Goal: Register for event/course: Sign up to attend an event or enroll in a course

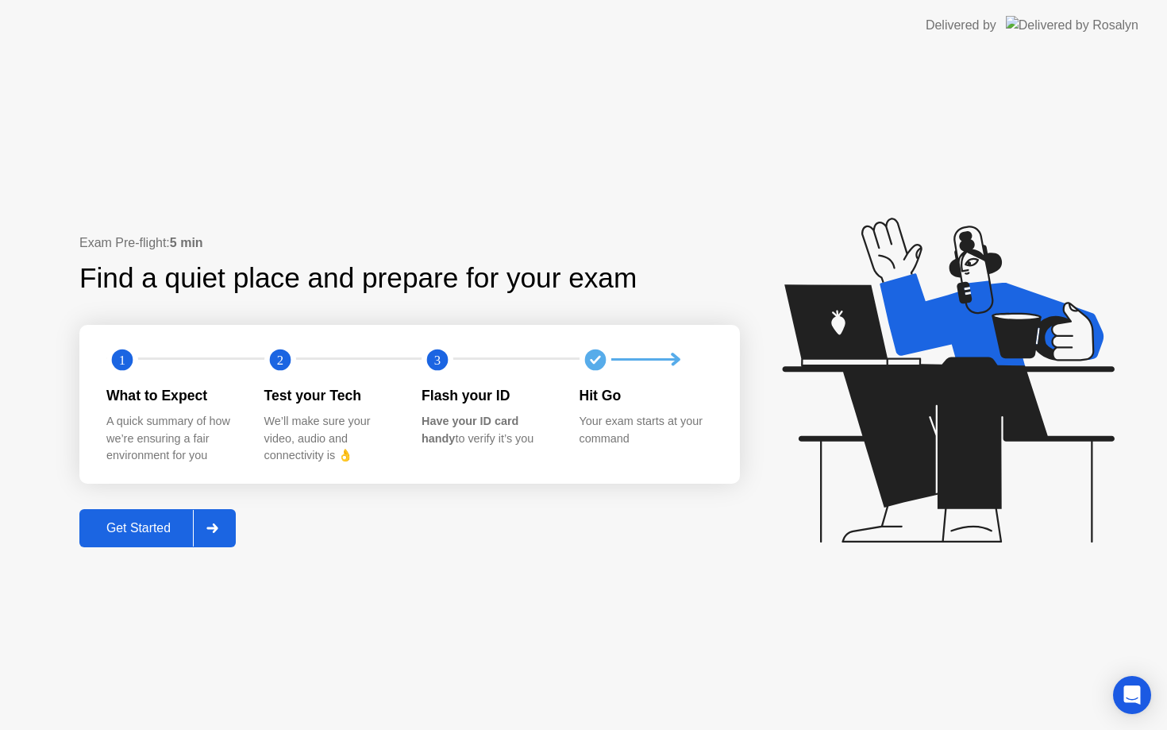
click at [133, 534] on div "Get Started" at bounding box center [138, 528] width 109 height 14
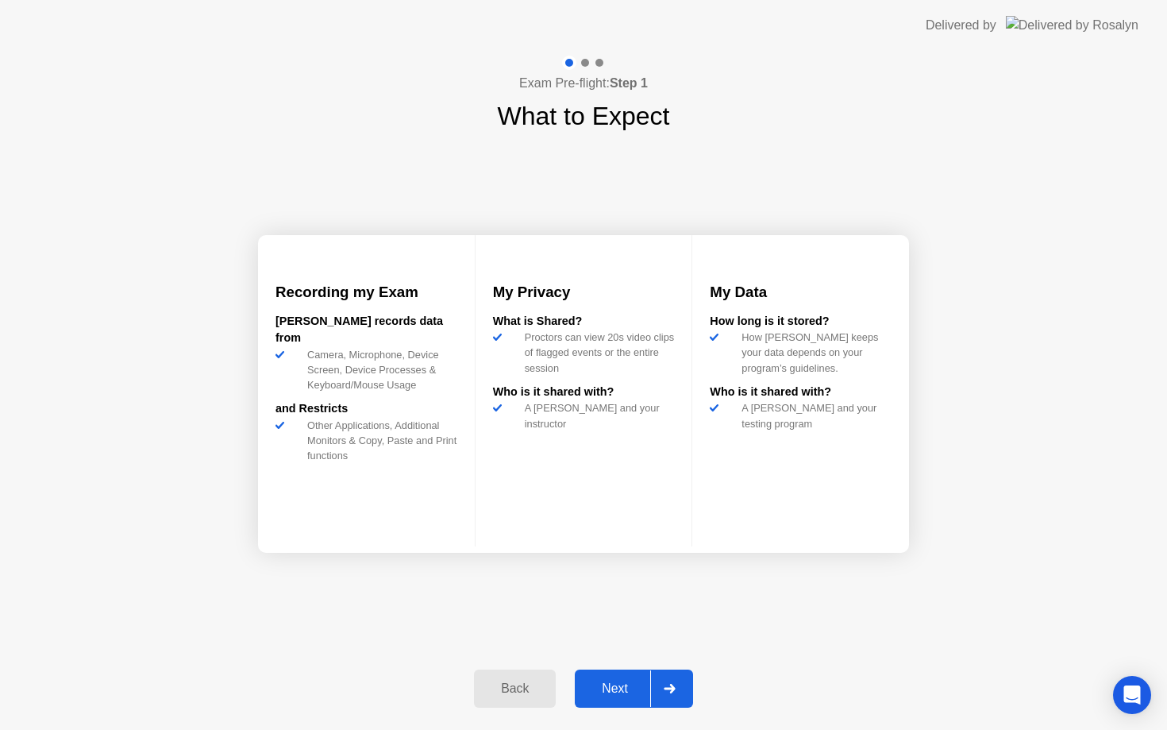
click at [610, 689] on div "Next" at bounding box center [615, 688] width 71 height 14
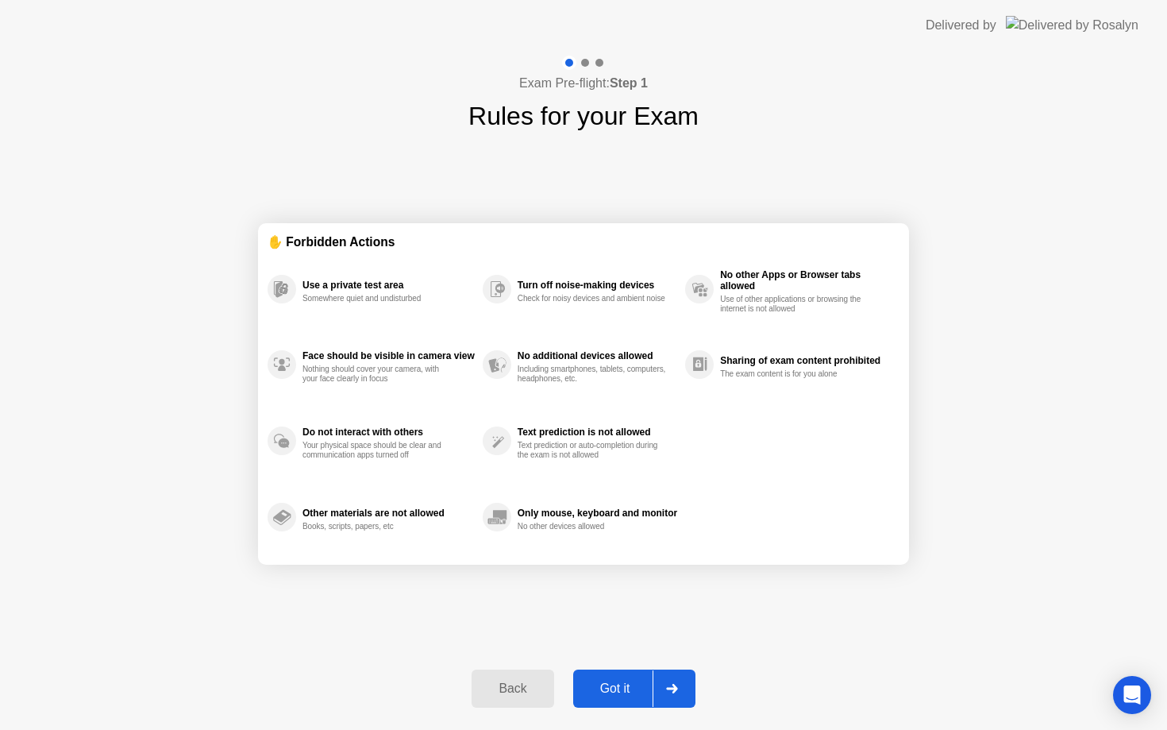
click at [610, 689] on div "Got it" at bounding box center [615, 688] width 75 height 14
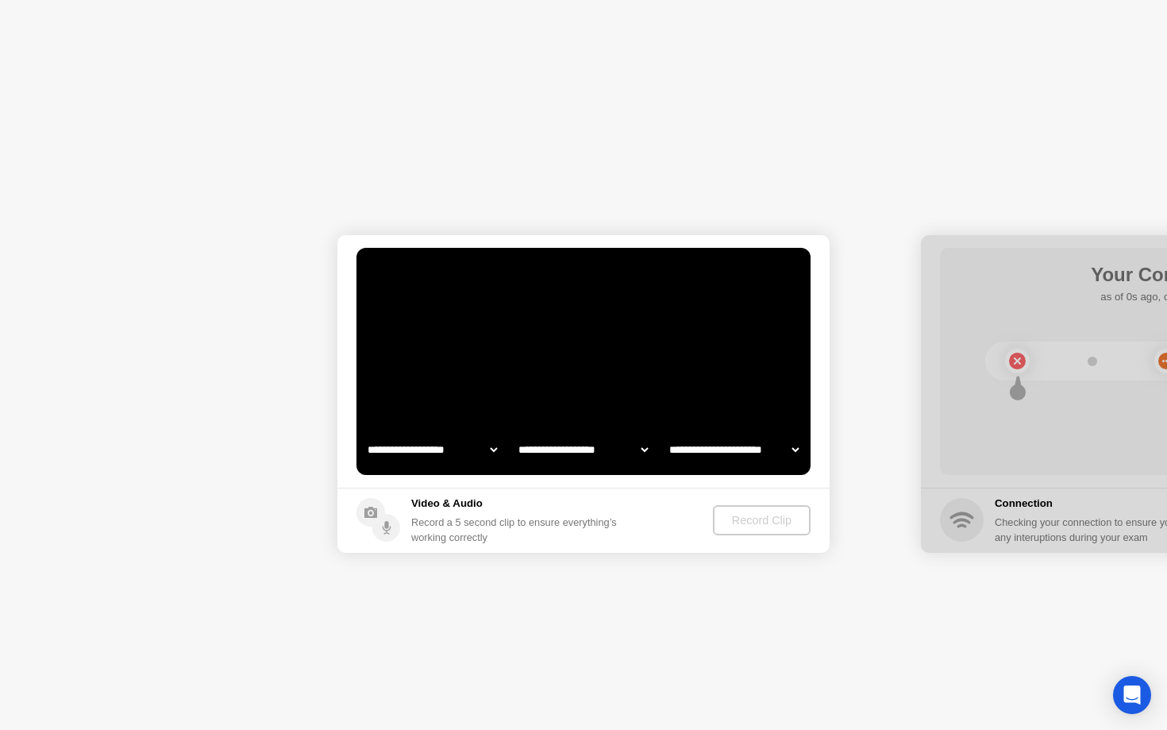
select select "**********"
select select "*******"
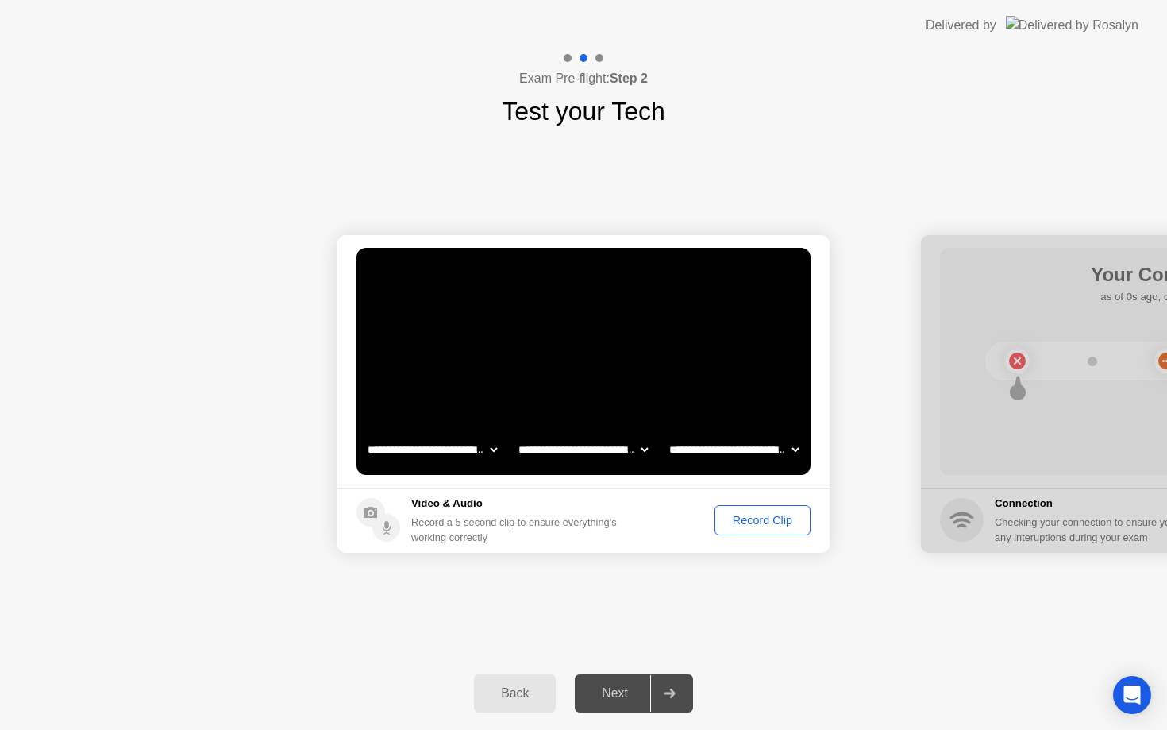
click at [754, 518] on div "Record Clip" at bounding box center [762, 520] width 85 height 13
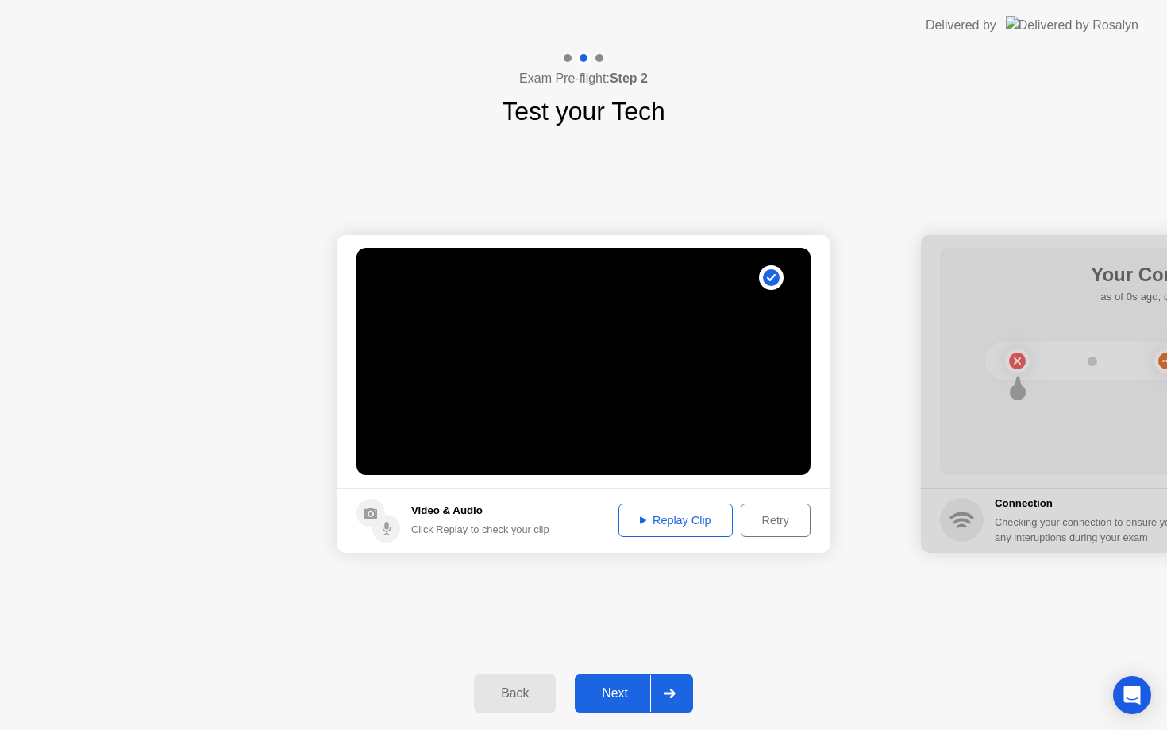
click at [620, 693] on div "Next" at bounding box center [615, 693] width 71 height 14
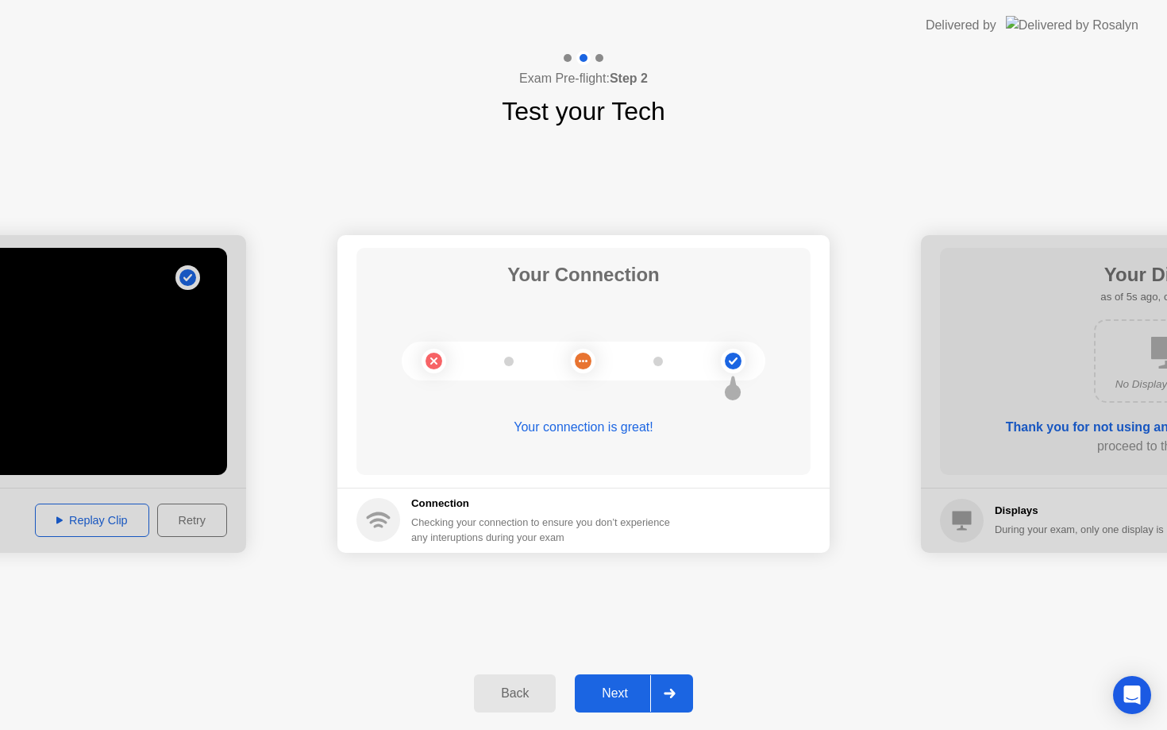
click at [611, 681] on button "Next" at bounding box center [634, 693] width 118 height 38
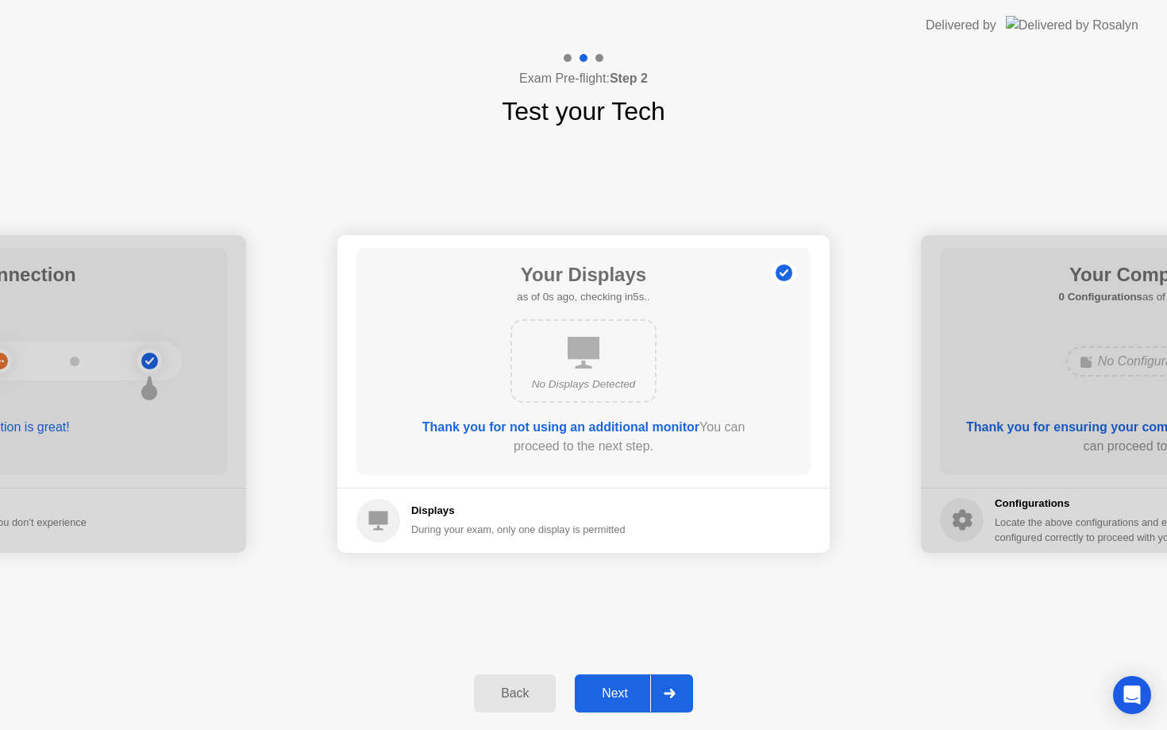
click at [619, 696] on div "Next" at bounding box center [615, 693] width 71 height 14
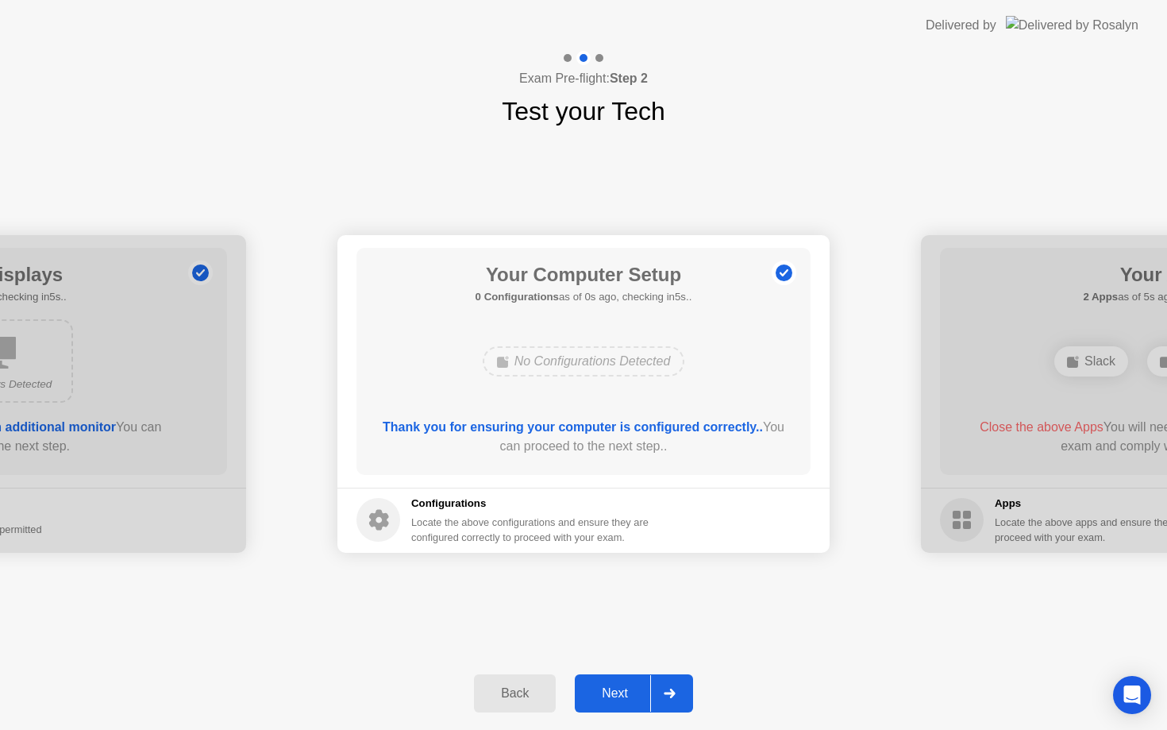
click at [619, 696] on div "Next" at bounding box center [615, 693] width 71 height 14
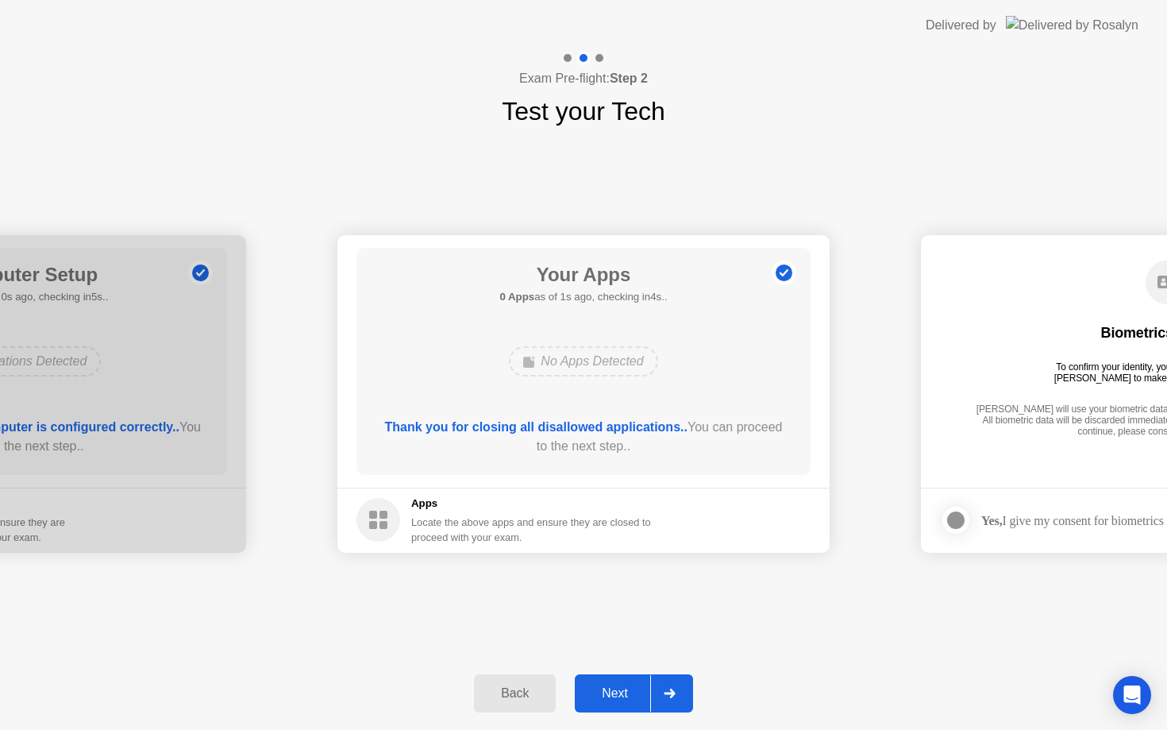
click at [620, 697] on div "Next" at bounding box center [615, 693] width 71 height 14
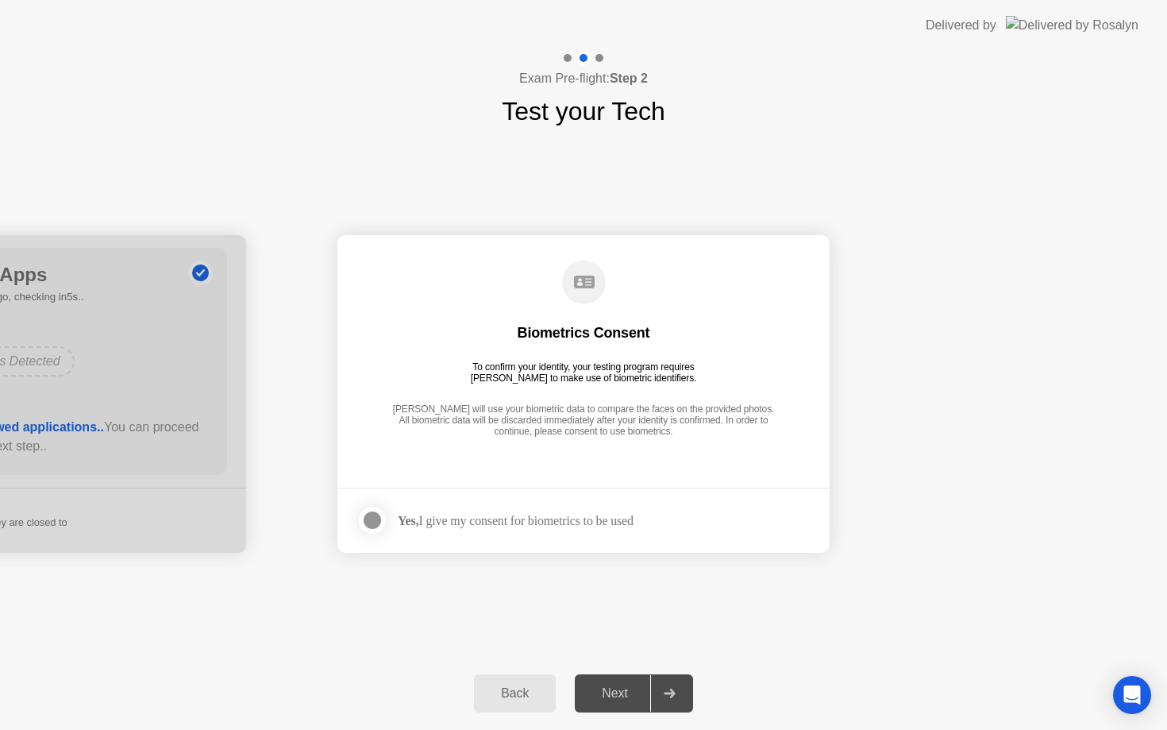
click at [529, 529] on div "Yes, I give my consent for biometrics to be used" at bounding box center [495, 520] width 277 height 32
click at [475, 509] on div "Yes, I give my consent for biometrics to be used" at bounding box center [495, 520] width 277 height 32
click at [376, 517] on div at bounding box center [372, 520] width 19 height 19
click at [613, 690] on div "Next" at bounding box center [615, 693] width 71 height 14
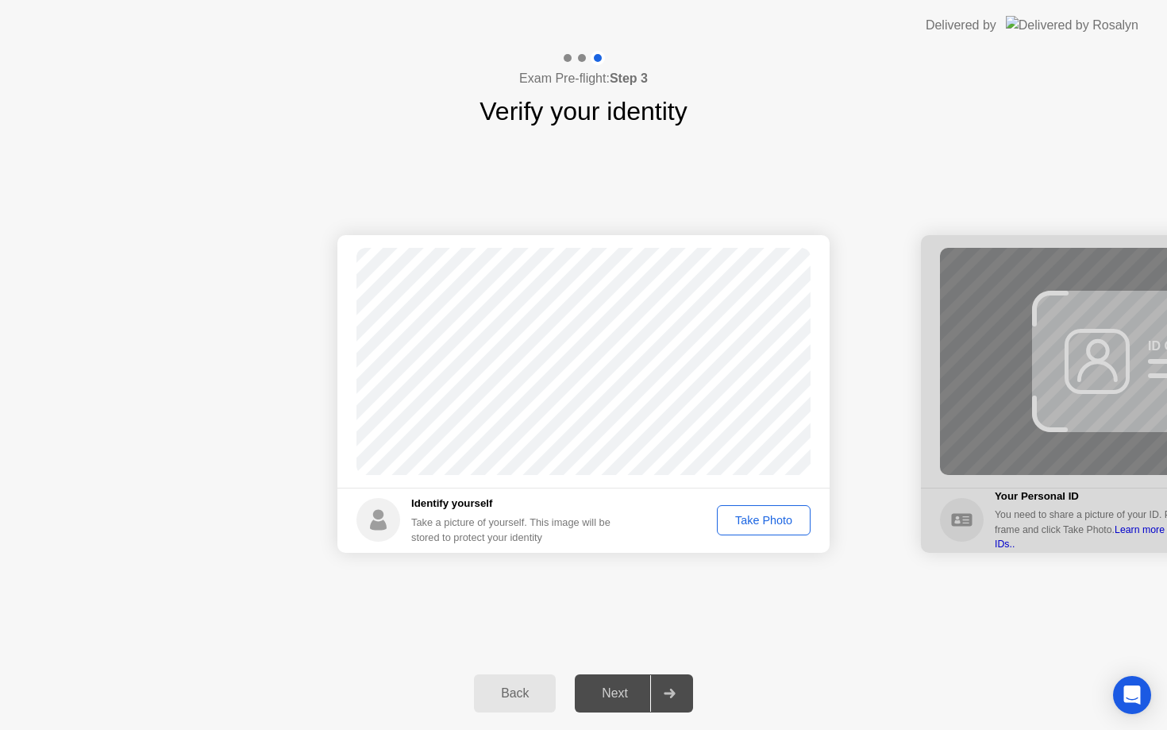
click at [760, 527] on div "Take Photo" at bounding box center [764, 520] width 83 height 13
click at [620, 691] on div "Next" at bounding box center [615, 693] width 71 height 14
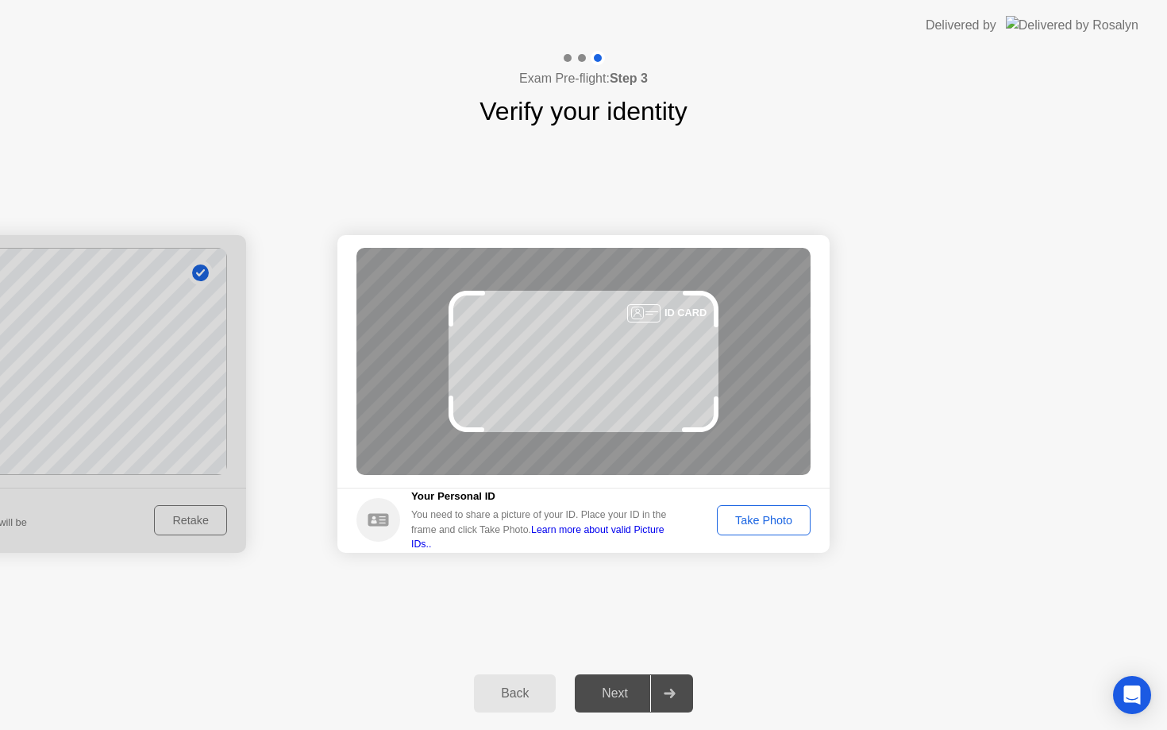
click at [776, 518] on div "Take Photo" at bounding box center [764, 520] width 83 height 13
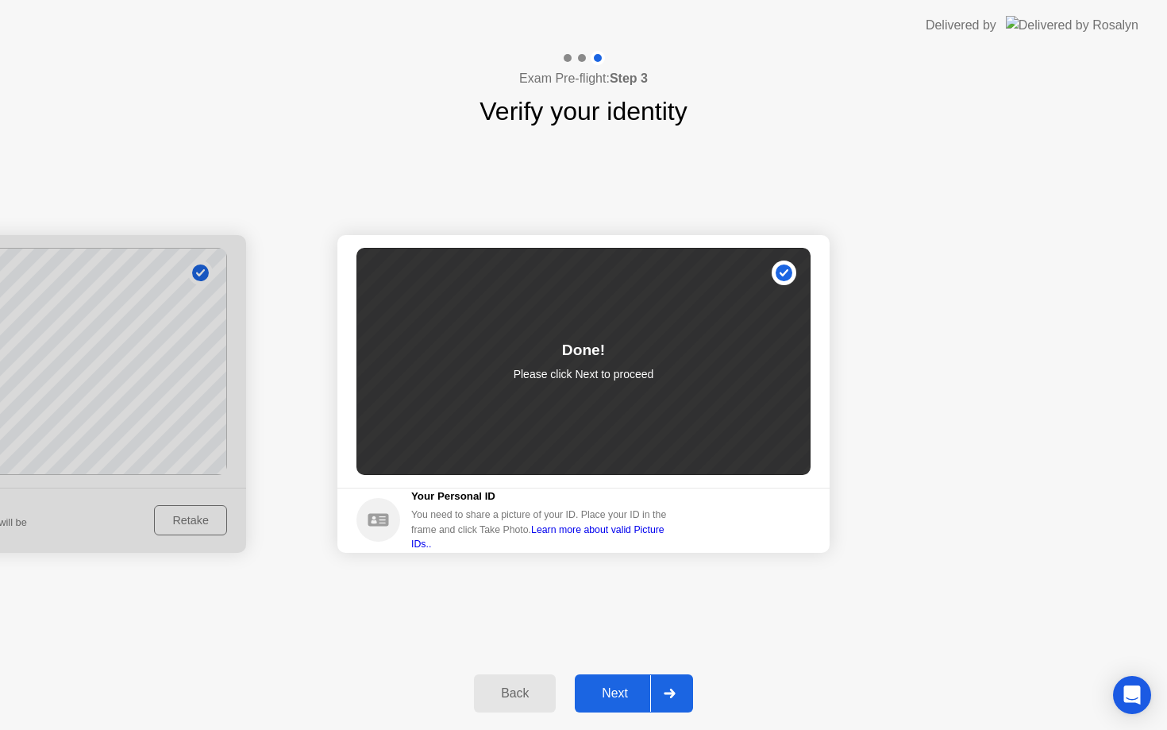
click at [618, 688] on div "Next" at bounding box center [615, 693] width 71 height 14
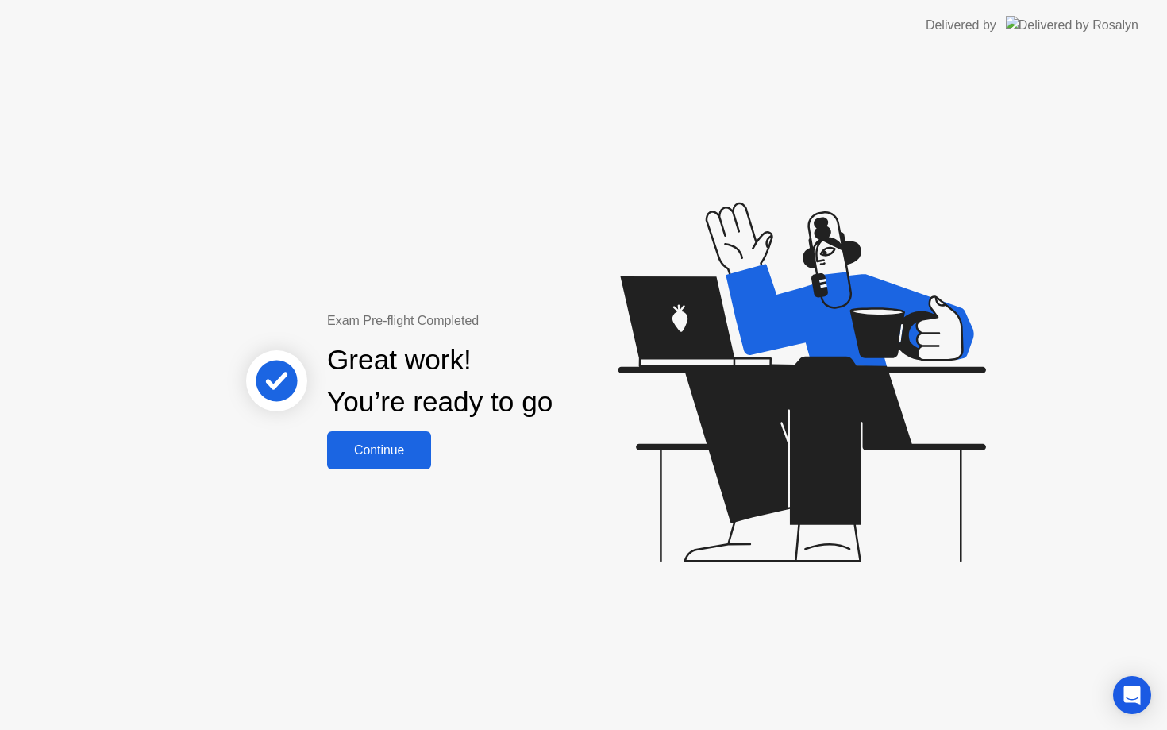
click at [390, 449] on div "Continue" at bounding box center [379, 450] width 95 height 14
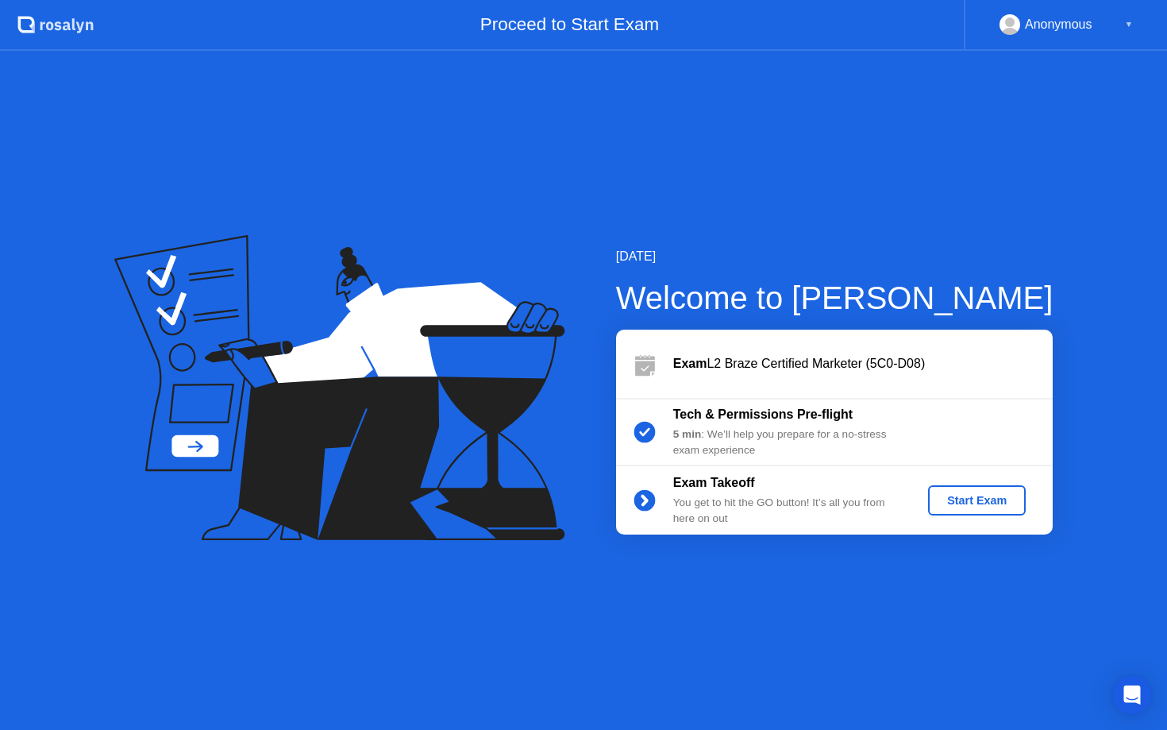
click at [985, 500] on div "Start Exam" at bounding box center [977, 500] width 85 height 13
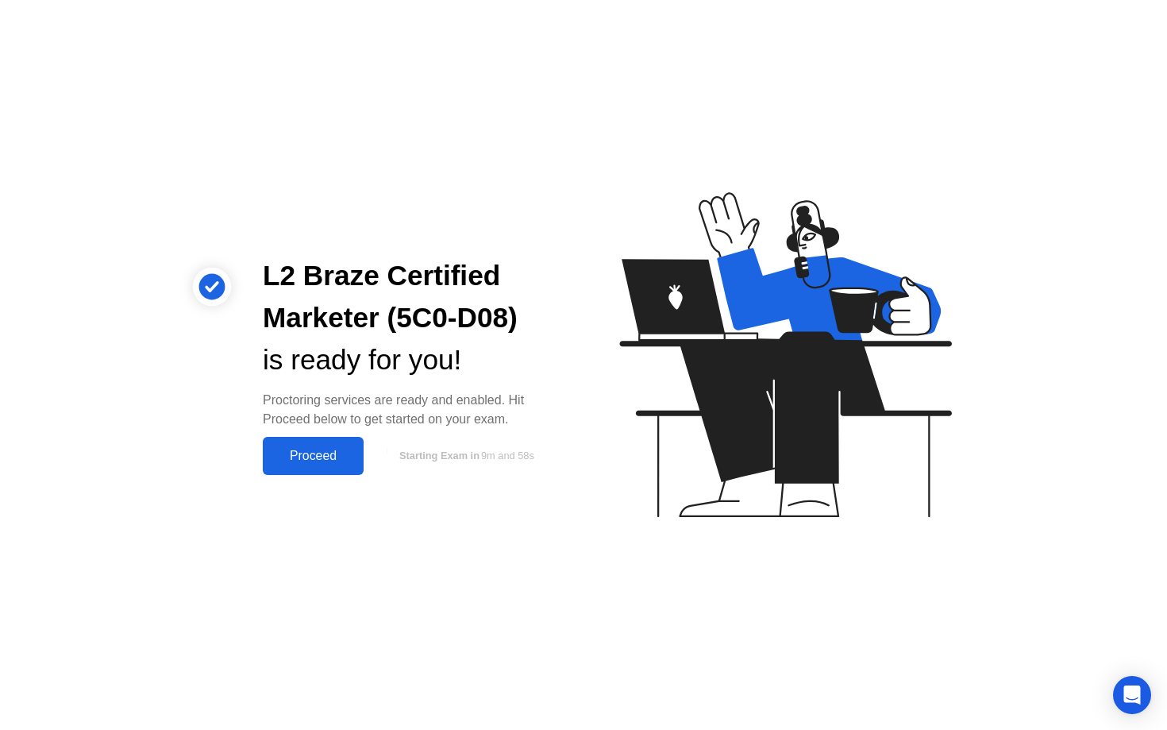
click at [308, 457] on div "Proceed" at bounding box center [313, 456] width 91 height 14
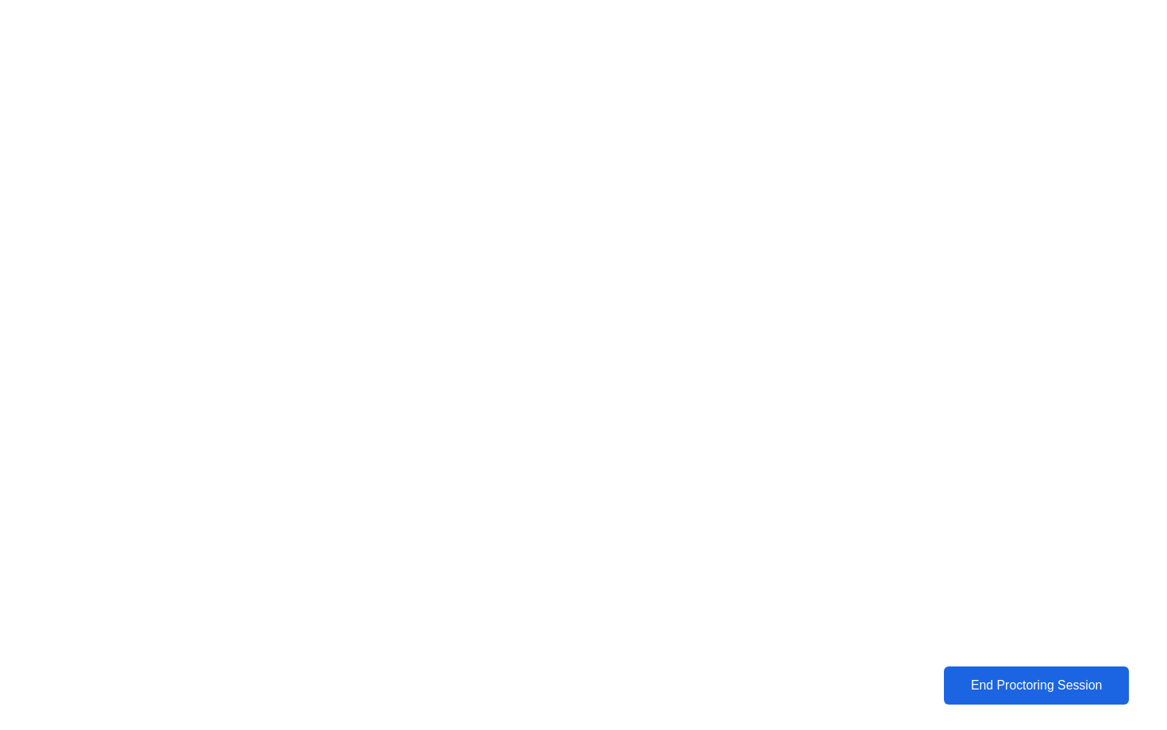
click at [1003, 677] on div "End Proctoring Session" at bounding box center [1036, 684] width 187 height 15
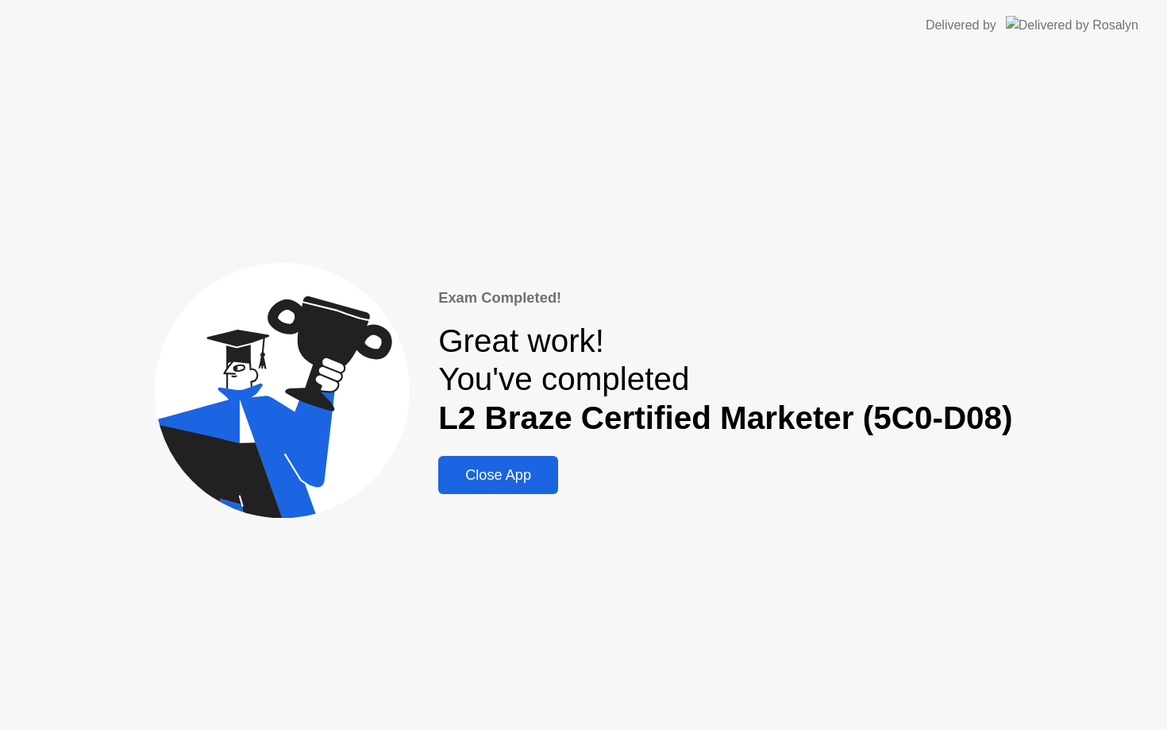
click at [484, 462] on button "Close App" at bounding box center [498, 475] width 120 height 38
